Goal: Complete application form

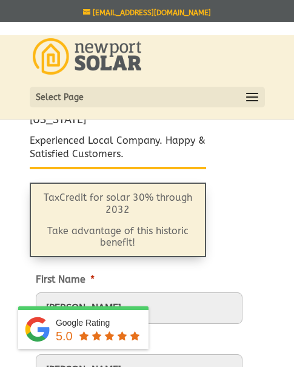
type input "[PERSON_NAME]"
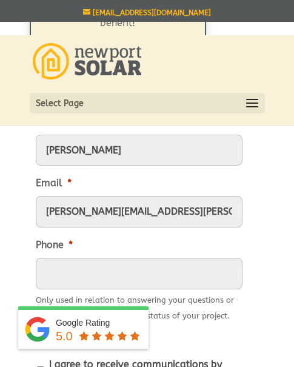
type input "[PERSON_NAME][EMAIL_ADDRESS][PERSON_NAME][DOMAIN_NAME]"
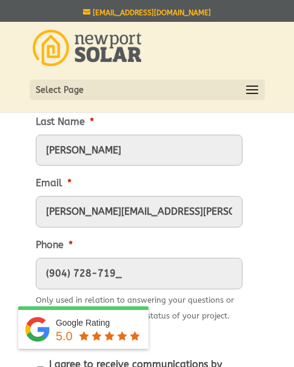
type input "[PHONE_NUMBER]"
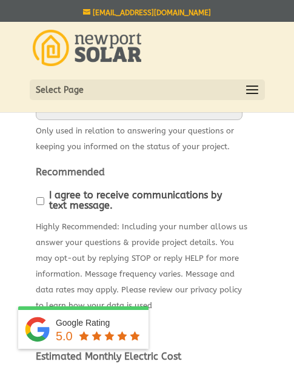
scroll to position [434, 0]
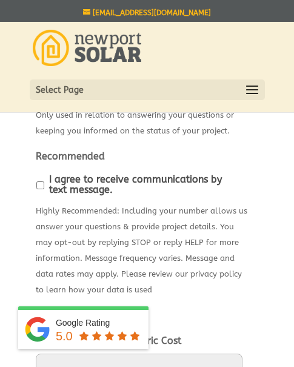
click at [40, 183] on input "I agree to receive communications by text message." at bounding box center [40, 185] width 8 height 8
checkbox input "true"
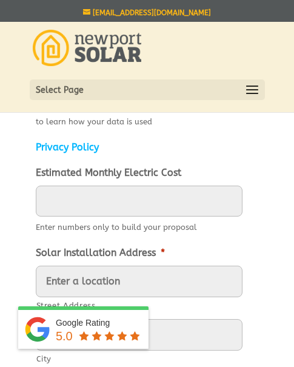
scroll to position [613, 0]
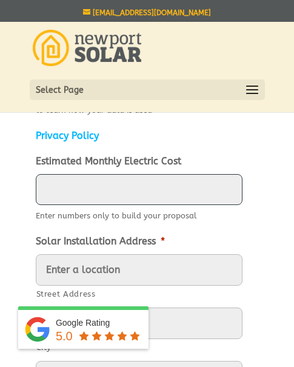
click at [69, 187] on input "Estimated Monthly Electric Cost" at bounding box center [139, 190] width 207 height 32
type input "4567"
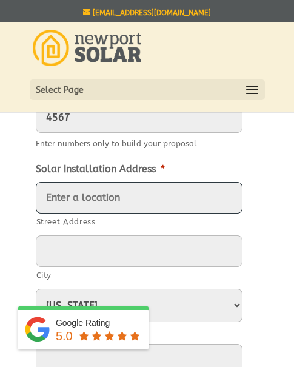
click at [86, 189] on input "Street Address" at bounding box center [139, 198] width 207 height 32
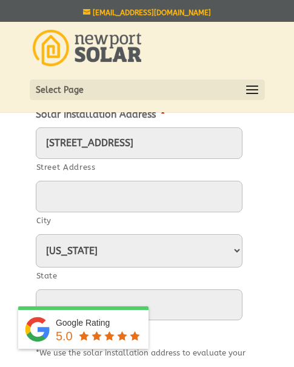
type input "[STREET_ADDRESS]"
type input "[GEOGRAPHIC_DATA]"
select select "[US_STATE]"
type input "32210"
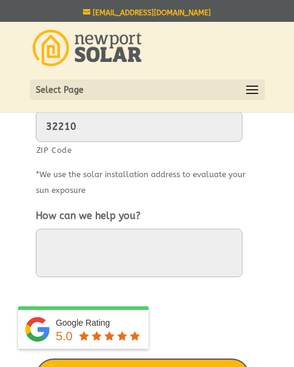
scroll to position [922, 0]
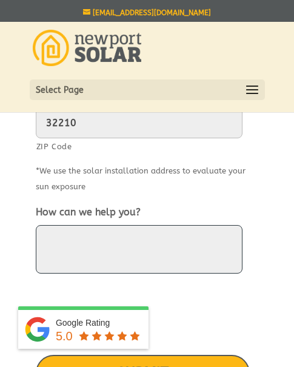
click at [114, 241] on textarea "How can we help you?" at bounding box center [139, 249] width 207 height 49
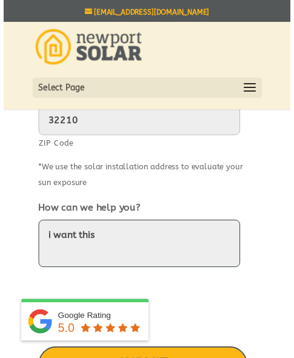
scroll to position [987, 0]
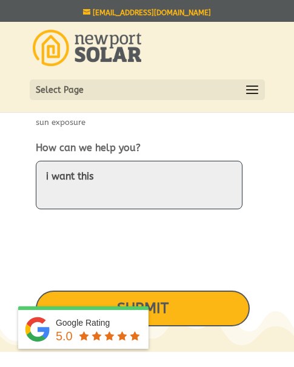
type textarea "i want this"
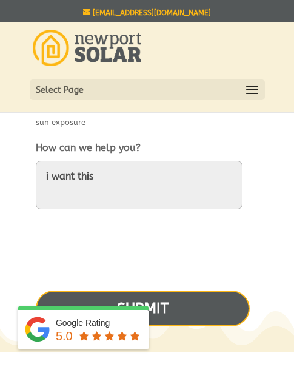
click at [220, 314] on input "SUBMIT" at bounding box center [143, 308] width 214 height 36
